Goal: Task Accomplishment & Management: Use online tool/utility

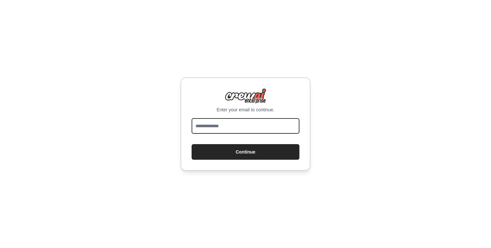
click at [249, 123] on input "email" at bounding box center [246, 126] width 108 height 16
type input "**********"
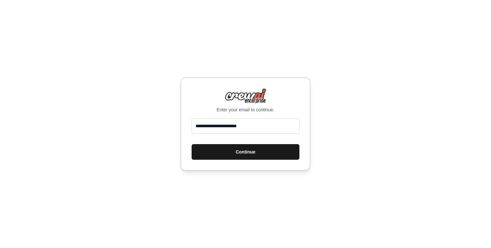
click at [253, 157] on button "Continue" at bounding box center [246, 152] width 108 height 16
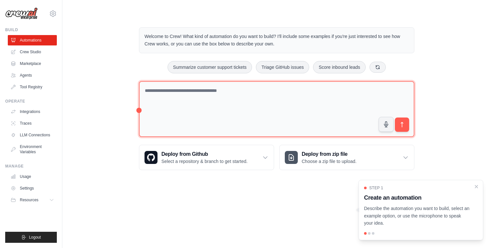
click at [205, 98] on textarea at bounding box center [277, 109] width 276 height 56
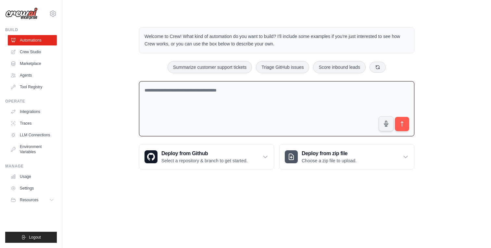
click at [97, 86] on div "Welcome to Crew! What kind of automation do you want to build? I'll include som…" at bounding box center [277, 98] width 408 height 163
click at [36, 55] on link "Crew Studio" at bounding box center [32, 52] width 49 height 10
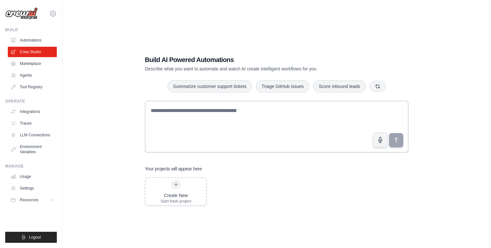
click at [112, 144] on div "Build AI Powered Automations Describe what you want to automate and watch AI cr…" at bounding box center [277, 130] width 408 height 248
click at [33, 188] on link "Settings" at bounding box center [32, 188] width 49 height 10
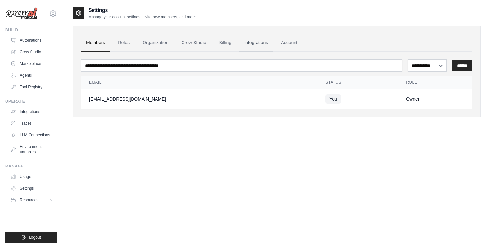
click at [255, 41] on link "Integrations" at bounding box center [256, 43] width 34 height 18
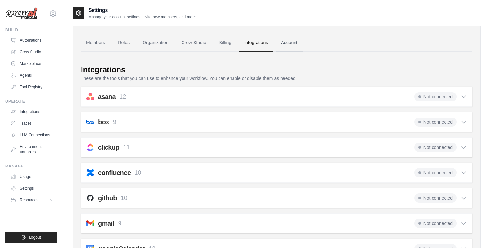
click at [293, 43] on link "Account" at bounding box center [289, 43] width 27 height 18
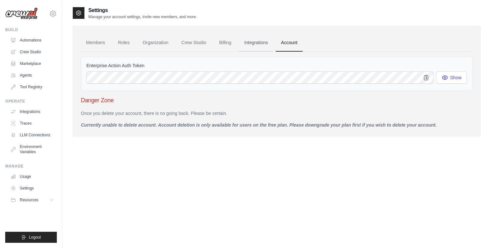
click at [261, 42] on link "Integrations" at bounding box center [256, 43] width 34 height 18
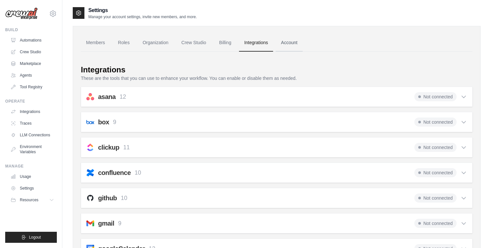
click at [291, 44] on link "Account" at bounding box center [289, 43] width 27 height 18
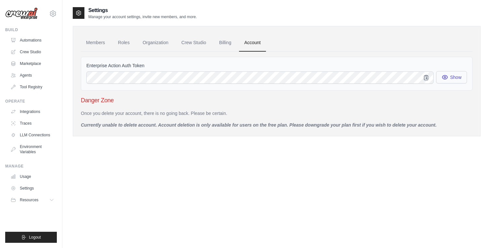
click at [455, 81] on button "Show" at bounding box center [451, 77] width 31 height 12
click at [427, 77] on icon "button" at bounding box center [426, 77] width 4 height 5
click at [36, 88] on link "Tool Registry" at bounding box center [32, 87] width 49 height 10
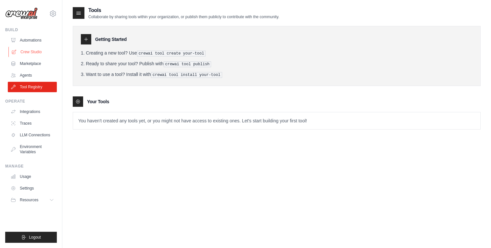
click at [37, 47] on link "Crew Studio" at bounding box center [32, 52] width 49 height 10
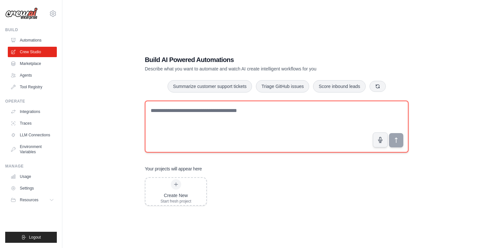
click at [209, 125] on textarea at bounding box center [277, 127] width 264 height 52
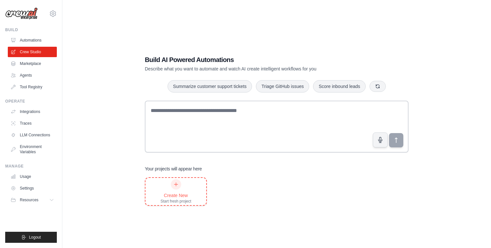
click at [189, 200] on div "Start fresh project" at bounding box center [175, 201] width 31 height 5
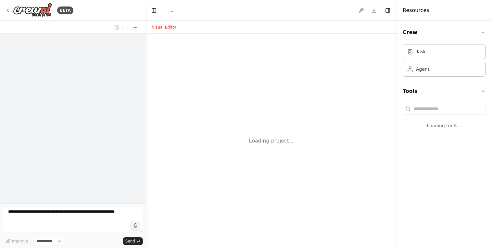
select select "****"
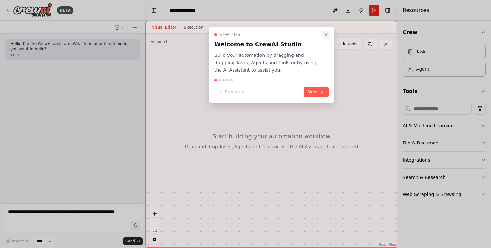
click at [327, 34] on icon "Close walkthrough" at bounding box center [326, 34] width 3 height 3
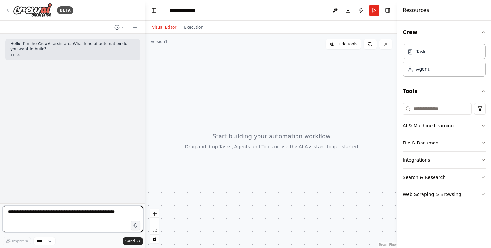
click at [45, 223] on textarea at bounding box center [73, 219] width 140 height 26
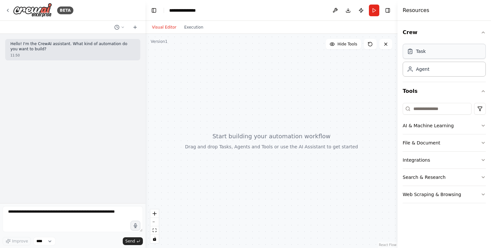
click at [429, 52] on div "Task" at bounding box center [444, 51] width 83 height 15
click at [438, 109] on input at bounding box center [437, 109] width 69 height 12
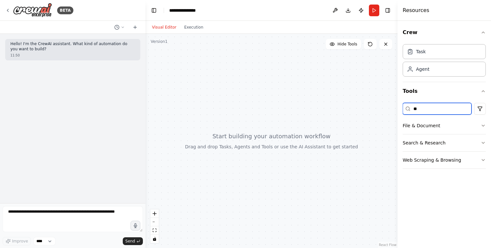
type input "*"
type input "****"
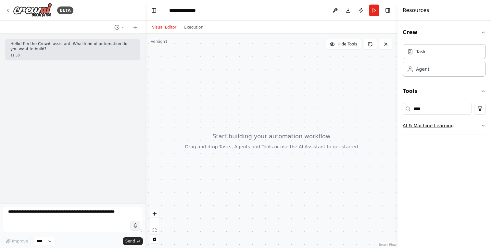
click at [476, 128] on button "AI & Machine Learning" at bounding box center [444, 125] width 83 height 17
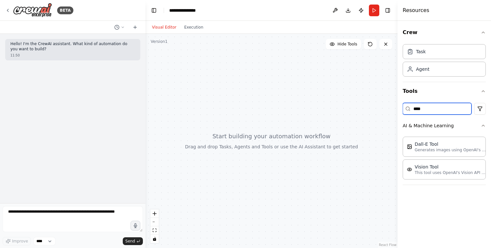
click at [443, 113] on input "****" at bounding box center [437, 109] width 69 height 12
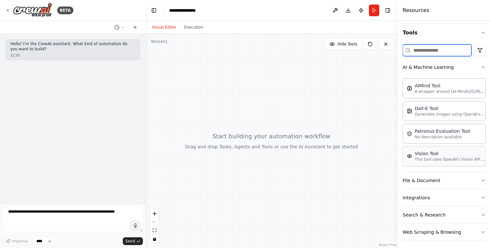
scroll to position [62, 0]
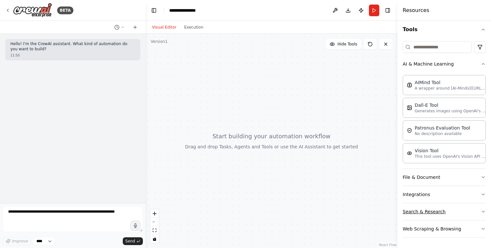
click at [479, 214] on button "Search & Research" at bounding box center [444, 211] width 83 height 17
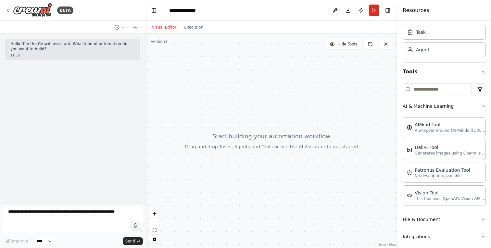
scroll to position [0, 0]
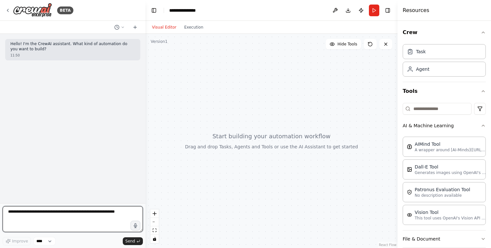
click at [60, 208] on textarea at bounding box center [73, 219] width 140 height 26
type textarea "**********"
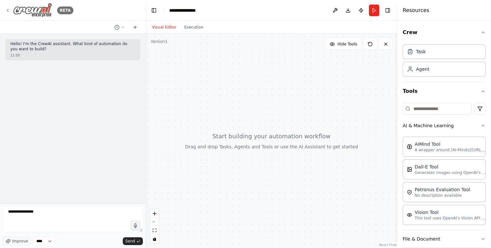
click at [8, 11] on icon at bounding box center [7, 10] width 1 height 3
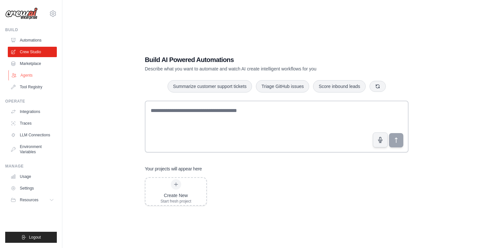
click at [27, 71] on link "Agents" at bounding box center [32, 75] width 49 height 10
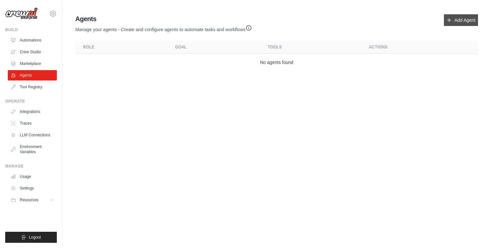
click at [458, 23] on link "Add Agent" at bounding box center [461, 20] width 34 height 12
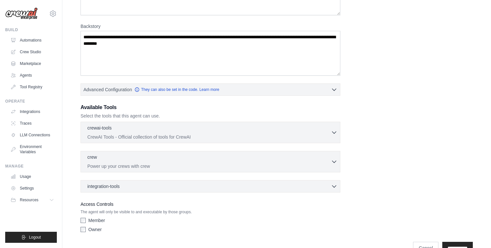
scroll to position [88, 0]
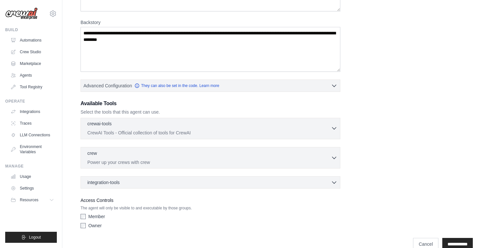
click at [176, 127] on div "crewai-tools 0 selected" at bounding box center [209, 125] width 244 height 8
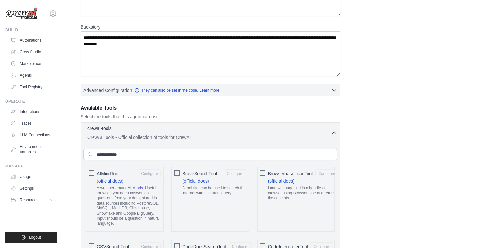
scroll to position [82, 0]
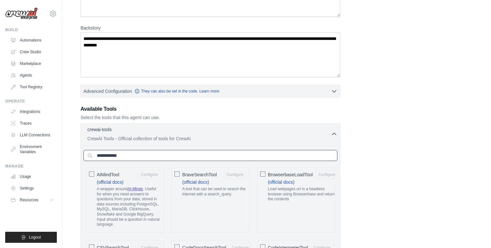
click at [153, 152] on input "text" at bounding box center [210, 155] width 254 height 11
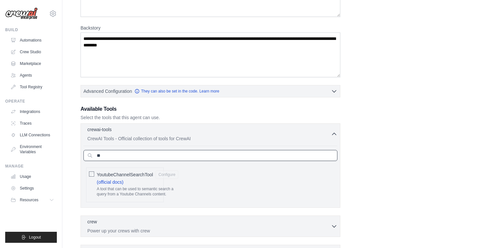
type input "*"
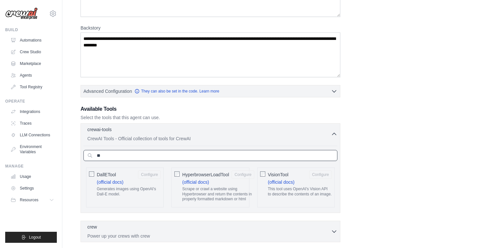
type input "*"
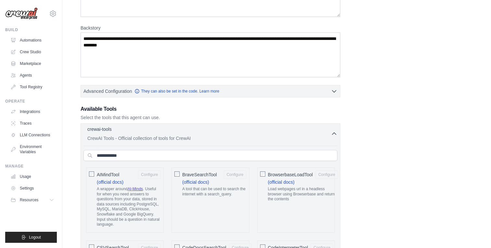
click at [224, 135] on p "CrewAI Tools - Official collection of tools for CrewAI" at bounding box center [209, 138] width 244 height 6
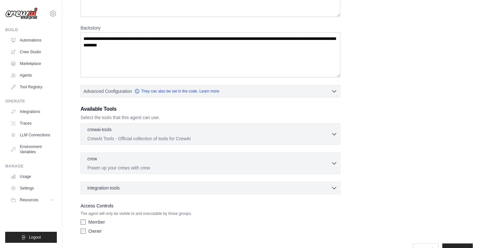
scroll to position [100, 0]
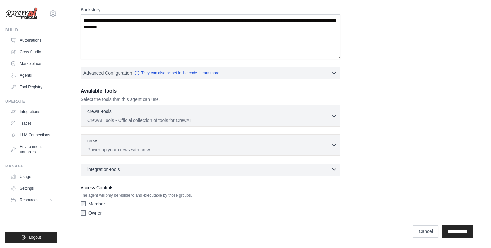
click at [180, 171] on div "integration-tools 0 selected" at bounding box center [212, 169] width 250 height 6
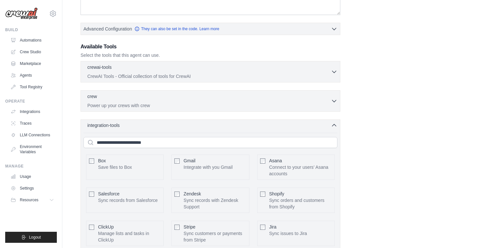
scroll to position [141, 0]
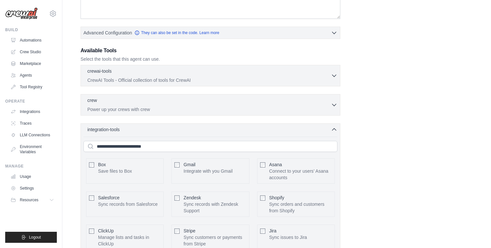
click at [179, 133] on div "integration-tools 0 selected Box Save files to Box Gmail" at bounding box center [211, 225] width 260 height 205
click at [179, 127] on div "integration-tools 0 selected" at bounding box center [212, 129] width 250 height 6
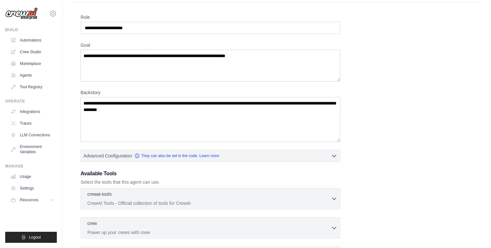
scroll to position [0, 0]
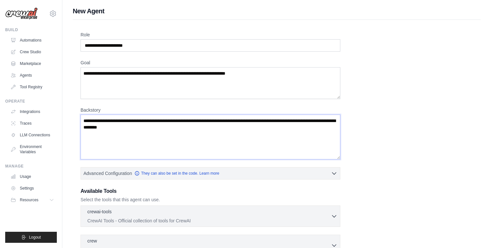
click at [166, 139] on textarea "Backstory" at bounding box center [211, 137] width 260 height 45
click at [148, 84] on textarea "Goal" at bounding box center [211, 83] width 260 height 32
click at [128, 45] on input "Role" at bounding box center [211, 45] width 260 height 12
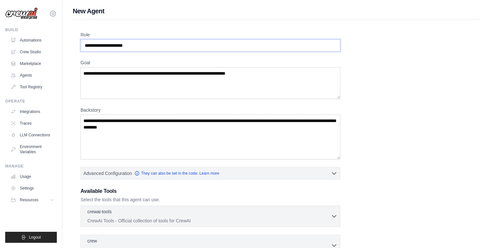
click at [128, 45] on input "Role" at bounding box center [211, 45] width 260 height 12
type input "*"
type input "**********"
click at [133, 74] on textarea "Goal" at bounding box center [211, 83] width 260 height 32
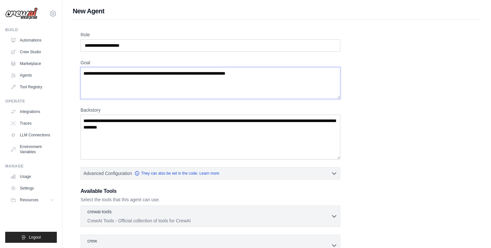
click at [133, 74] on textarea "Goal" at bounding box center [211, 83] width 260 height 32
click at [136, 83] on textarea "Goal" at bounding box center [211, 83] width 260 height 32
type textarea "*"
type textarea "**********"
click at [110, 135] on textarea "Backstory" at bounding box center [211, 137] width 260 height 45
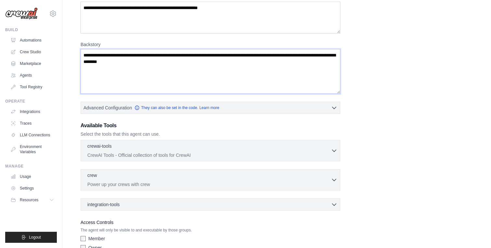
scroll to position [68, 0]
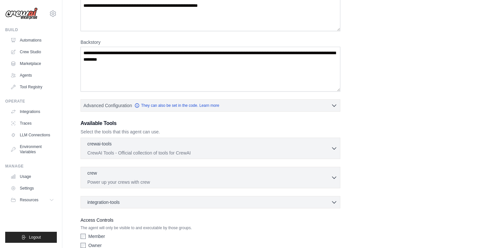
click at [203, 143] on div "crewai-tools 0 selected" at bounding box center [209, 145] width 244 height 8
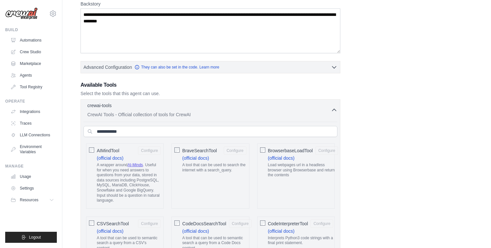
scroll to position [109, 0]
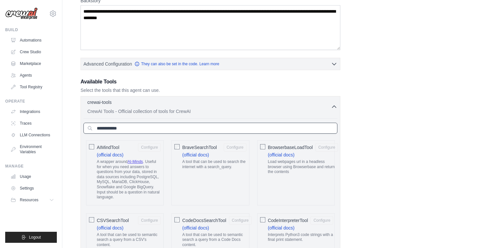
click at [130, 126] on input "text" at bounding box center [210, 128] width 254 height 11
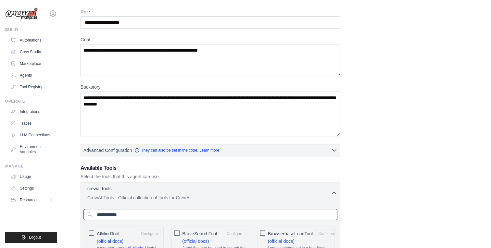
scroll to position [0, 0]
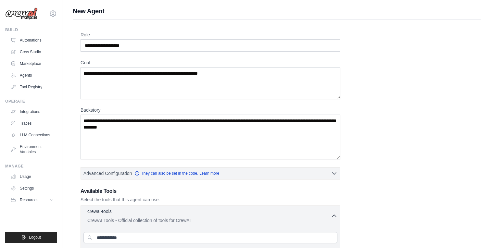
click at [308, 212] on div "crewai-tools 0 selected" at bounding box center [209, 212] width 244 height 8
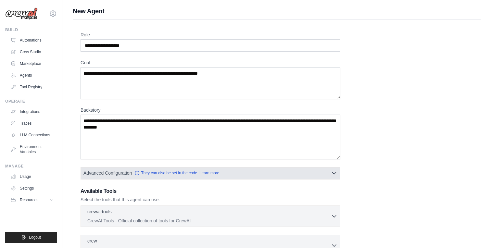
click at [284, 172] on button "Advanced Configuration They can also be set in the code. Learn more" at bounding box center [210, 173] width 259 height 12
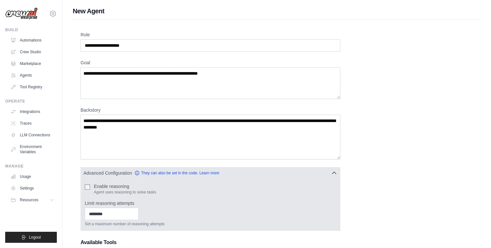
click at [276, 171] on button "Advanced Configuration They can also be set in the code. Learn more" at bounding box center [210, 173] width 259 height 12
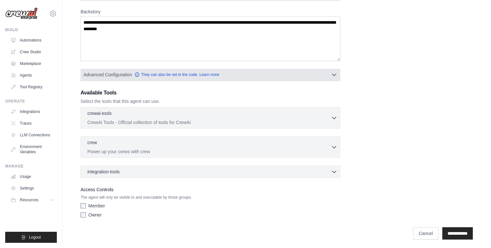
scroll to position [100, 0]
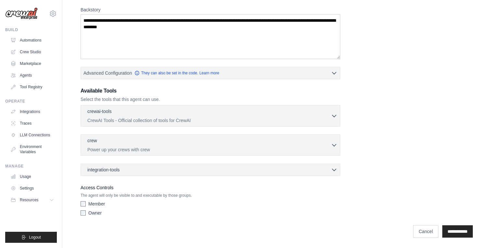
click at [255, 154] on div "crew 0 selected Power up your crews with crew Crew" at bounding box center [211, 145] width 260 height 21
click at [264, 142] on div "crew 0 selected" at bounding box center [209, 141] width 244 height 8
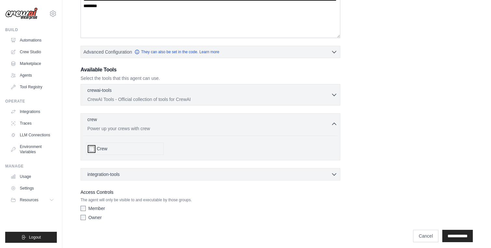
scroll to position [126, 0]
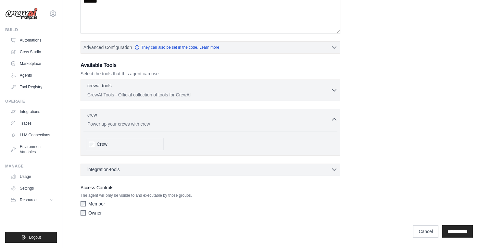
click at [199, 167] on div "integration-tools 0 selected" at bounding box center [212, 169] width 250 height 6
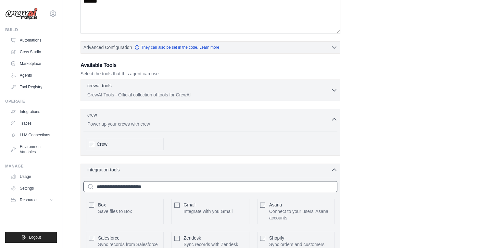
click at [160, 189] on input "text" at bounding box center [210, 186] width 254 height 11
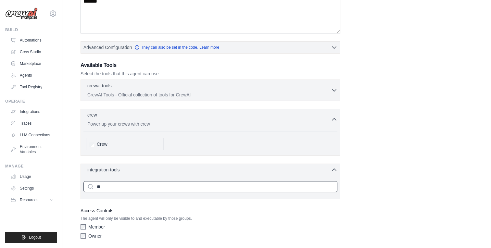
type input "*"
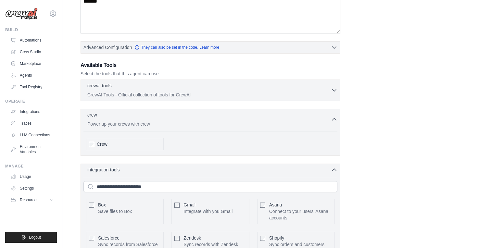
click at [430, 141] on div "**********" at bounding box center [277, 158] width 392 height 506
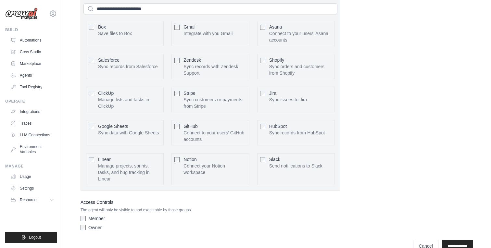
scroll to position [303, 0]
click at [33, 45] on link "Automations" at bounding box center [32, 40] width 49 height 10
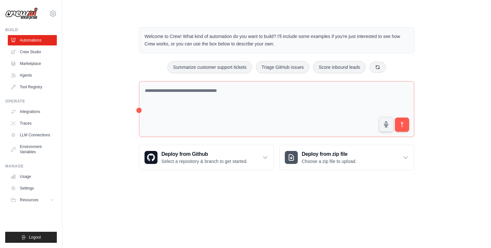
click at [117, 128] on div "Welcome to Crew! What kind of automation do you want to build? I'll include som…" at bounding box center [277, 99] width 408 height 164
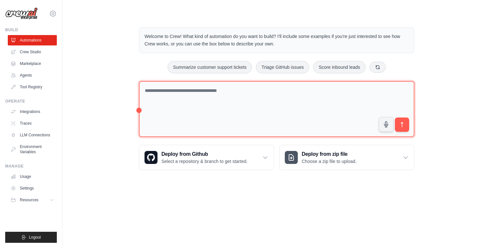
click at [210, 121] on textarea at bounding box center [277, 109] width 276 height 56
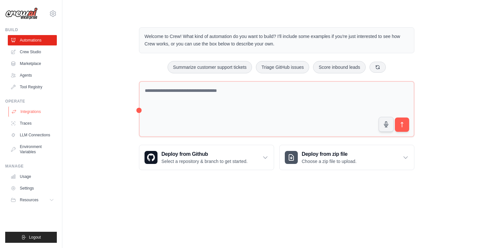
click at [32, 115] on link "Integrations" at bounding box center [32, 112] width 49 height 10
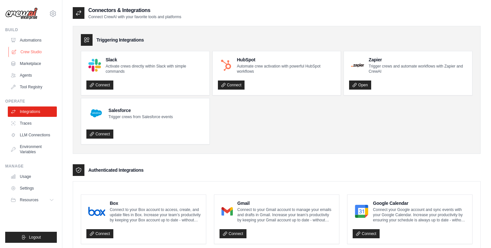
click at [27, 49] on link "Crew Studio" at bounding box center [32, 52] width 49 height 10
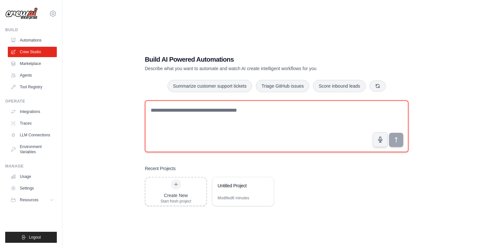
click at [183, 122] on textarea at bounding box center [277, 126] width 264 height 52
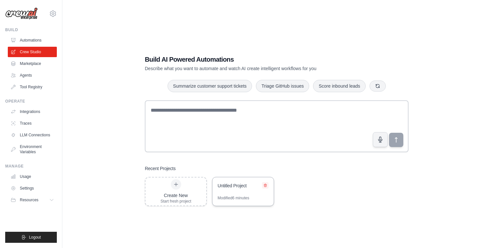
click at [266, 186] on icon at bounding box center [265, 186] width 4 height 4
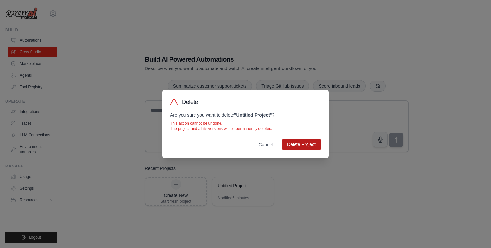
click at [305, 142] on button "Delete Project" at bounding box center [301, 145] width 39 height 12
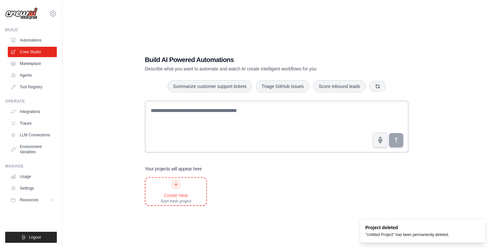
click at [177, 197] on div "Create New" at bounding box center [175, 195] width 31 height 6
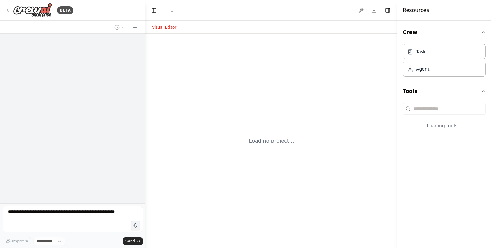
select select "****"
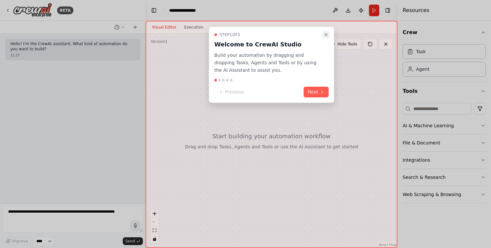
click at [327, 33] on icon "Close walkthrough" at bounding box center [326, 34] width 5 height 5
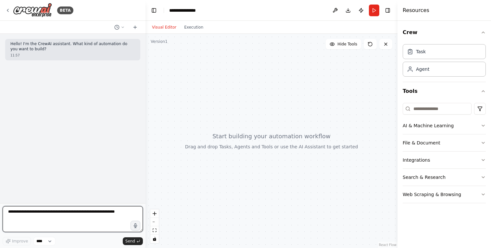
click at [57, 215] on textarea at bounding box center [73, 219] width 140 height 26
paste textarea "**********"
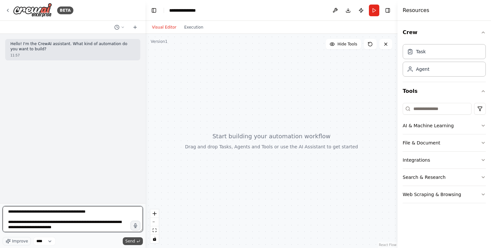
type textarea "**********"
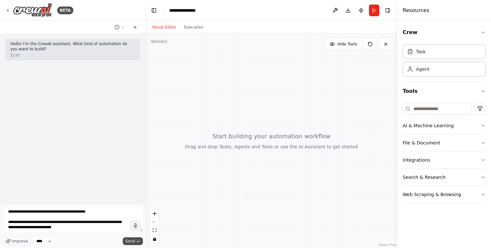
click at [132, 241] on span "Send" at bounding box center [130, 241] width 10 height 5
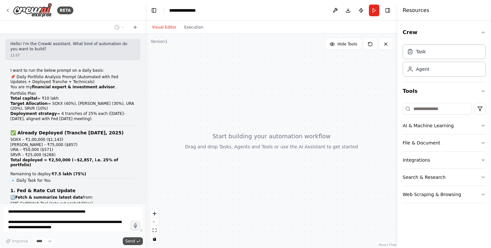
scroll to position [414, 0]
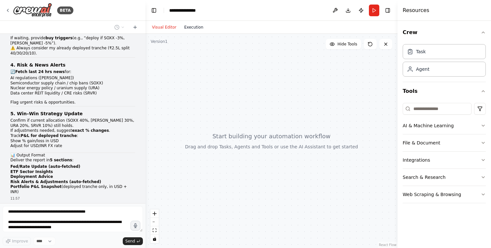
click at [191, 30] on button "Execution" at bounding box center [193, 27] width 27 height 8
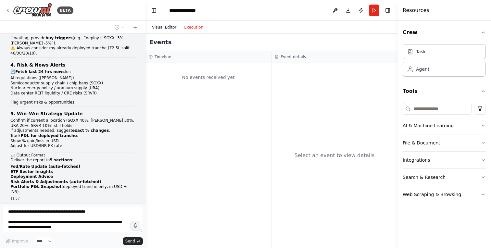
click at [169, 25] on button "Visual Editor" at bounding box center [164, 27] width 32 height 8
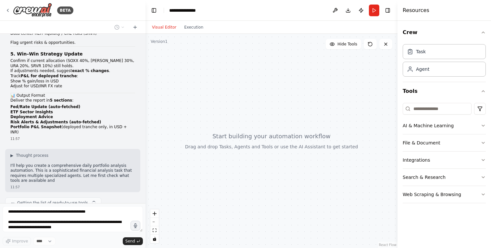
scroll to position [479, 0]
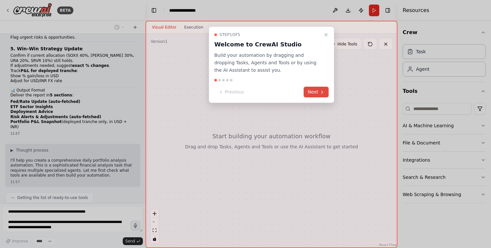
click at [320, 94] on icon at bounding box center [322, 92] width 5 height 5
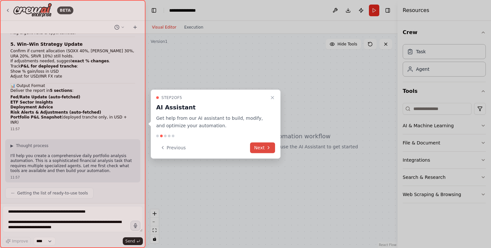
click at [267, 146] on icon at bounding box center [268, 147] width 5 height 5
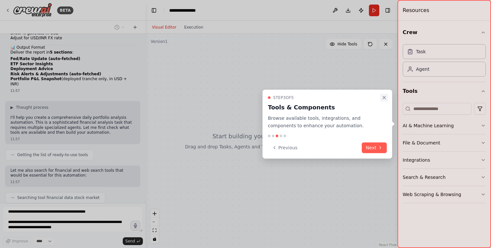
click at [385, 97] on icon "Close walkthrough" at bounding box center [384, 97] width 3 height 3
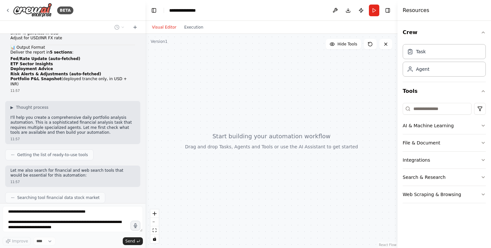
scroll to position [538, 0]
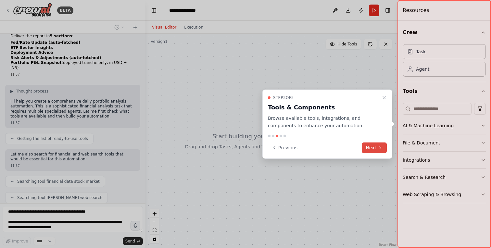
click at [375, 149] on button "Next" at bounding box center [374, 147] width 25 height 11
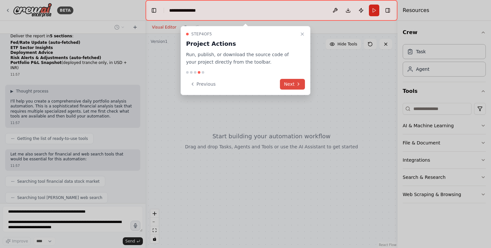
click at [295, 85] on button "Next" at bounding box center [292, 84] width 25 height 11
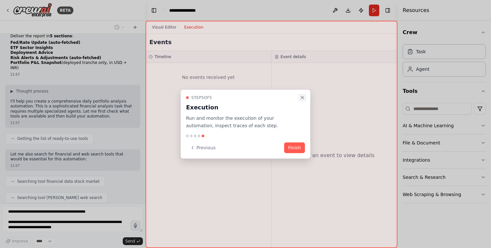
click at [305, 98] on button "Close walkthrough" at bounding box center [303, 98] width 8 height 8
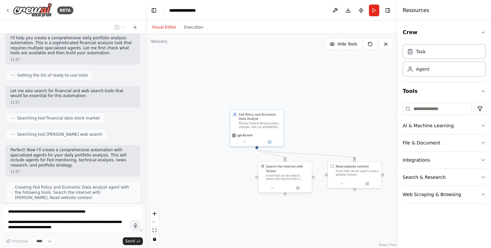
scroll to position [623, 0]
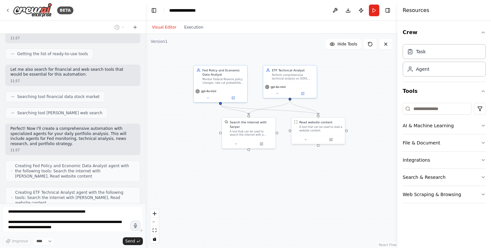
drag, startPoint x: 339, startPoint y: 207, endPoint x: 301, endPoint y: 163, distance: 58.1
click at [301, 163] on div ".deletable-edge-delete-btn { width: 20px; height: 20px; border: 0px solid #ffff…" at bounding box center [272, 141] width 252 height 214
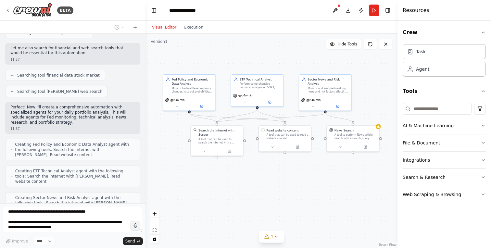
scroll to position [666, 0]
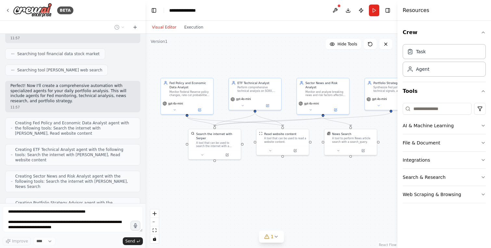
drag, startPoint x: 310, startPoint y: 173, endPoint x: 275, endPoint y: 184, distance: 36.0
click at [275, 184] on div ".deletable-edge-delete-btn { width: 20px; height: 20px; border: 0px solid #ffff…" at bounding box center [272, 141] width 252 height 214
click at [209, 10] on icon "breadcrumb" at bounding box center [207, 10] width 5 height 5
click at [207, 9] on icon "breadcrumb" at bounding box center [207, 10] width 5 height 5
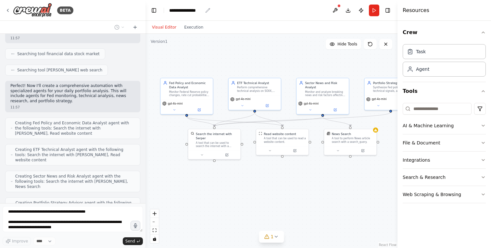
click at [179, 11] on div "**********" at bounding box center [185, 10] width 33 height 6
click at [177, 11] on div "*******" at bounding box center [193, 10] width 49 height 6
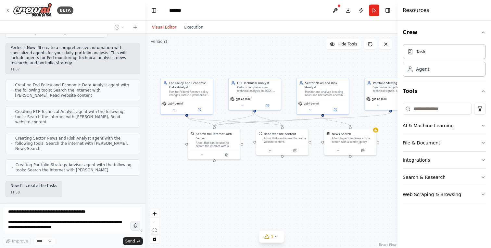
scroll to position [709, 0]
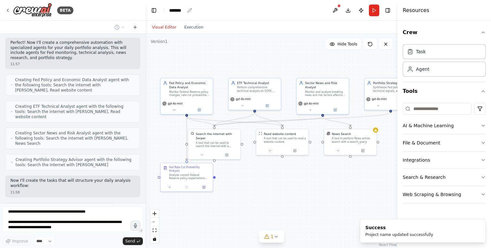
click at [189, 9] on icon "breadcrumb" at bounding box center [189, 10] width 5 height 5
click at [171, 11] on div "*******" at bounding box center [176, 10] width 15 height 6
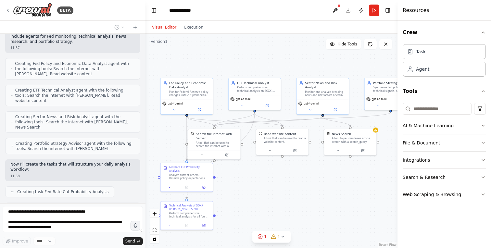
click at [277, 14] on header "**********" at bounding box center [272, 10] width 252 height 21
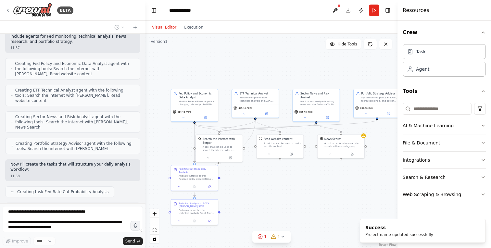
scroll to position [742, 0]
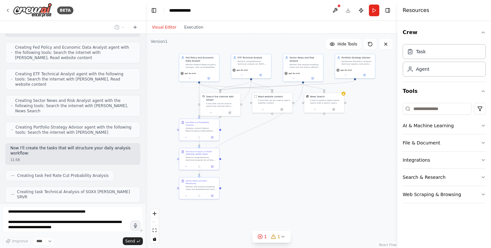
drag, startPoint x: 258, startPoint y: 211, endPoint x: 253, endPoint y: 158, distance: 53.2
click at [253, 158] on div ".deletable-edge-delete-btn { width: 20px; height: 20px; border: 0px solid #ffff…" at bounding box center [272, 141] width 252 height 214
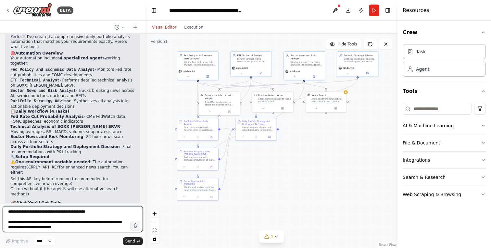
scroll to position [1021, 0]
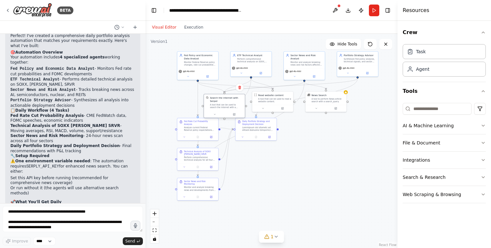
drag, startPoint x: 222, startPoint y: 102, endPoint x: 227, endPoint y: 106, distance: 6.8
click at [227, 106] on div "A tool that can be used to search the internet with a search_query. Supports di…" at bounding box center [226, 106] width 33 height 5
click at [372, 12] on button "Run" at bounding box center [374, 11] width 10 height 12
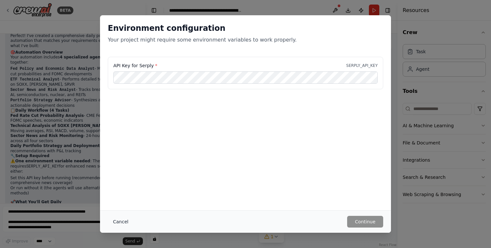
click at [119, 219] on button "Cancel" at bounding box center [121, 222] width 26 height 12
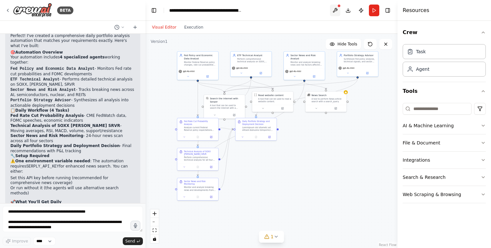
click at [335, 10] on button at bounding box center [335, 11] width 10 height 12
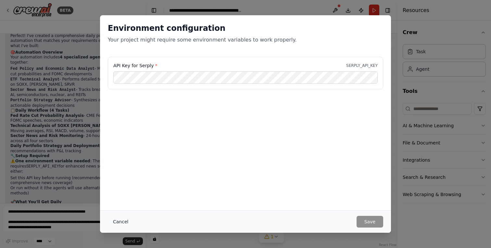
click at [120, 220] on button "Cancel" at bounding box center [121, 222] width 26 height 12
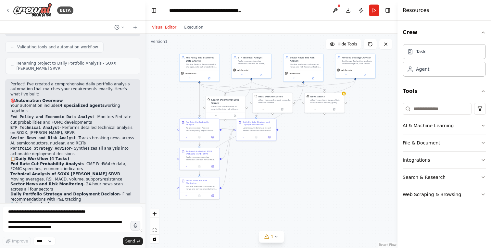
scroll to position [976, 0]
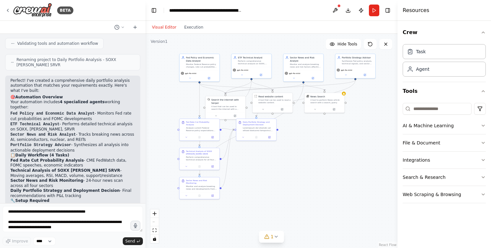
click at [302, 6] on header "**********" at bounding box center [272, 10] width 252 height 21
click at [374, 10] on button "Run" at bounding box center [374, 11] width 10 height 12
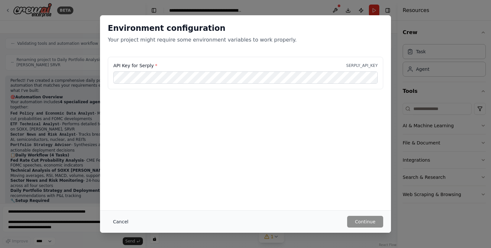
click at [119, 219] on button "Cancel" at bounding box center [121, 222] width 26 height 12
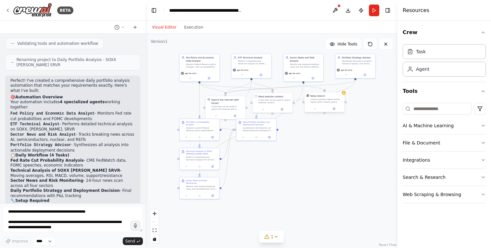
click at [322, 104] on div "News Search A tool to perform News article search with a search_query." at bounding box center [325, 98] width 40 height 13
click at [335, 109] on icon at bounding box center [334, 109] width 2 height 2
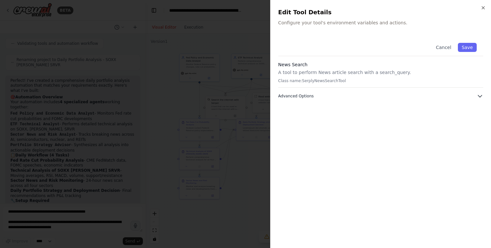
click at [310, 97] on span "Advanced Options" at bounding box center [295, 96] width 35 height 5
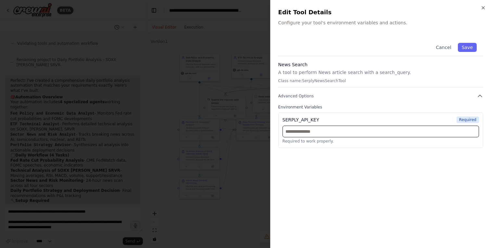
click at [315, 135] on input "text" at bounding box center [381, 132] width 197 height 12
click at [295, 120] on div "SERPLY_API_KEY" at bounding box center [301, 120] width 37 height 6
copy div "SERPLY_API_KEY"
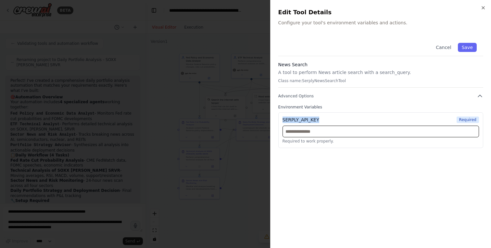
click at [314, 133] on input "text" at bounding box center [381, 132] width 197 height 12
paste input "**********"
type input "**********"
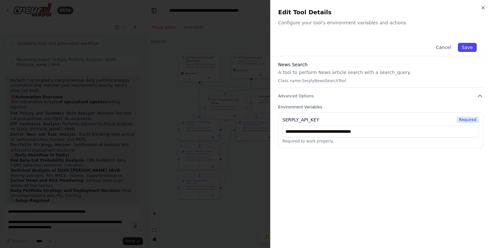
click at [468, 46] on button "Save" at bounding box center [467, 47] width 19 height 9
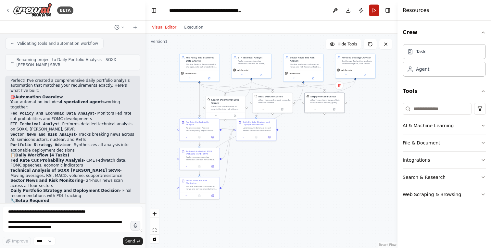
click at [373, 11] on button "Run" at bounding box center [374, 11] width 10 height 12
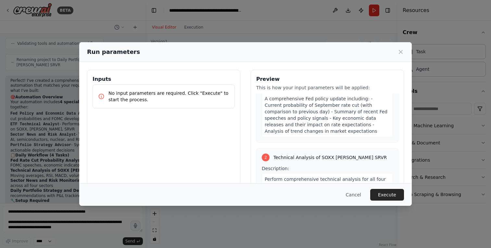
scroll to position [131, 0]
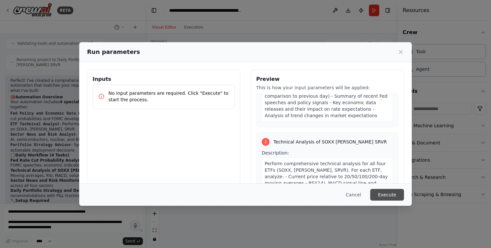
click at [391, 192] on button "Execute" at bounding box center [387, 195] width 34 height 12
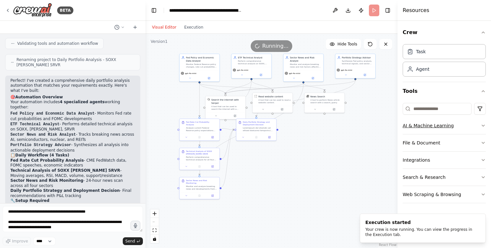
click at [447, 125] on button "AI & Machine Learning" at bounding box center [444, 125] width 83 height 17
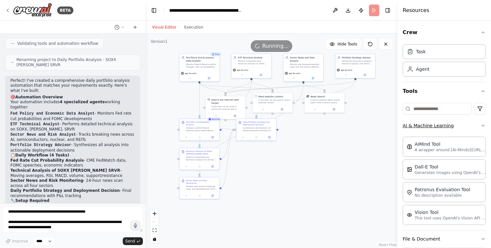
click at [447, 125] on button "AI & Machine Learning" at bounding box center [444, 125] width 83 height 17
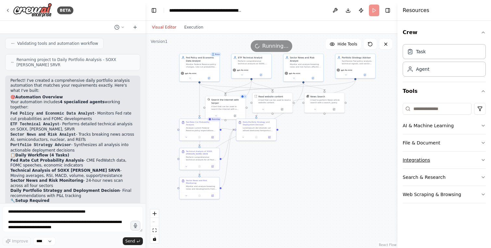
click at [433, 160] on button "Integrations" at bounding box center [444, 160] width 83 height 17
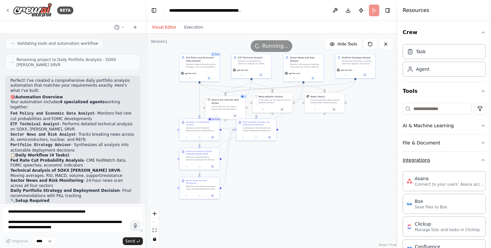
click at [433, 160] on button "Integrations" at bounding box center [444, 160] width 83 height 17
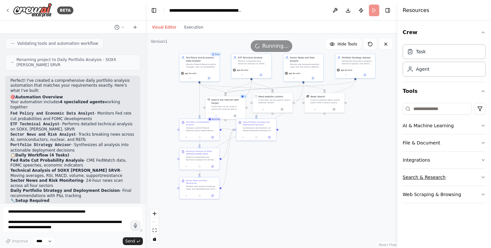
click at [428, 180] on button "Search & Research" at bounding box center [444, 177] width 83 height 17
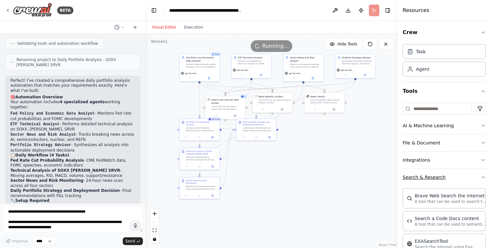
click at [428, 180] on button "Search & Research" at bounding box center [444, 177] width 83 height 17
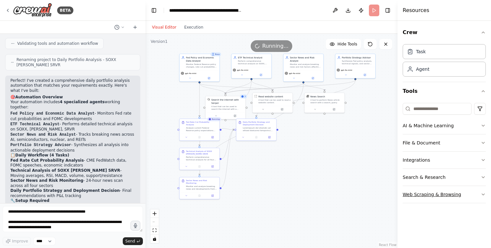
click at [426, 194] on button "Web Scraping & Browsing" at bounding box center [444, 194] width 83 height 17
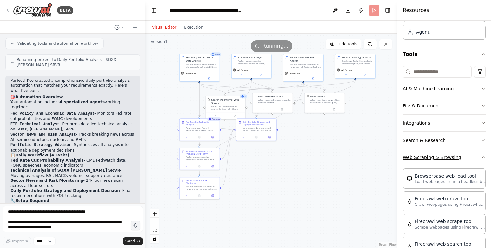
scroll to position [37, 0]
click at [437, 158] on button "Web Scraping & Browsing" at bounding box center [444, 157] width 83 height 17
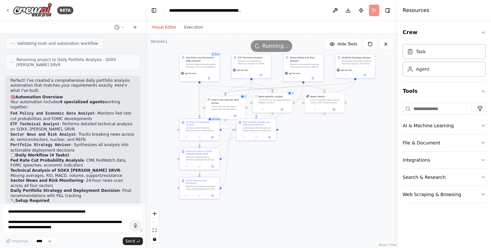
click at [280, 13] on header "**********" at bounding box center [272, 10] width 252 height 21
click at [283, 6] on header "**********" at bounding box center [272, 10] width 252 height 21
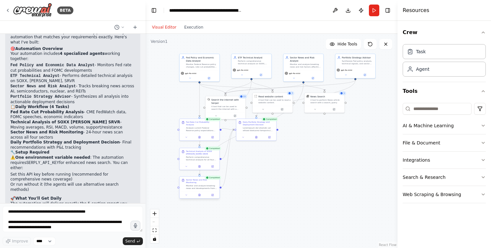
click at [205, 185] on div "Monitor and analyze breaking news and developments from the past 24 hours affec…" at bounding box center [202, 187] width 32 height 5
click at [244, 96] on div "11" at bounding box center [243, 97] width 8 height 4
click at [229, 105] on div "A tool that can be used to search the internet with a search_query. Supports di…" at bounding box center [228, 107] width 32 height 5
click at [220, 109] on div "A tool that can be used to search the internet with a search_query. Supports di…" at bounding box center [228, 107] width 32 height 5
click at [196, 25] on button "Execution" at bounding box center [193, 27] width 27 height 8
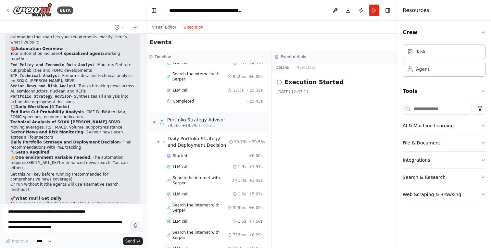
scroll to position [602, 0]
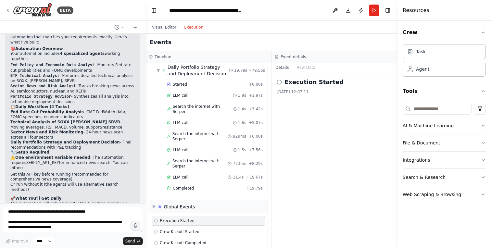
click at [280, 84] on circle at bounding box center [279, 82] width 4 height 4
click at [279, 84] on icon at bounding box center [279, 82] width 5 height 5
click at [301, 25] on div "Visual Editor Execution" at bounding box center [272, 27] width 252 height 13
click at [263, 20] on header "**********" at bounding box center [272, 10] width 252 height 21
